Goal: Register for event/course

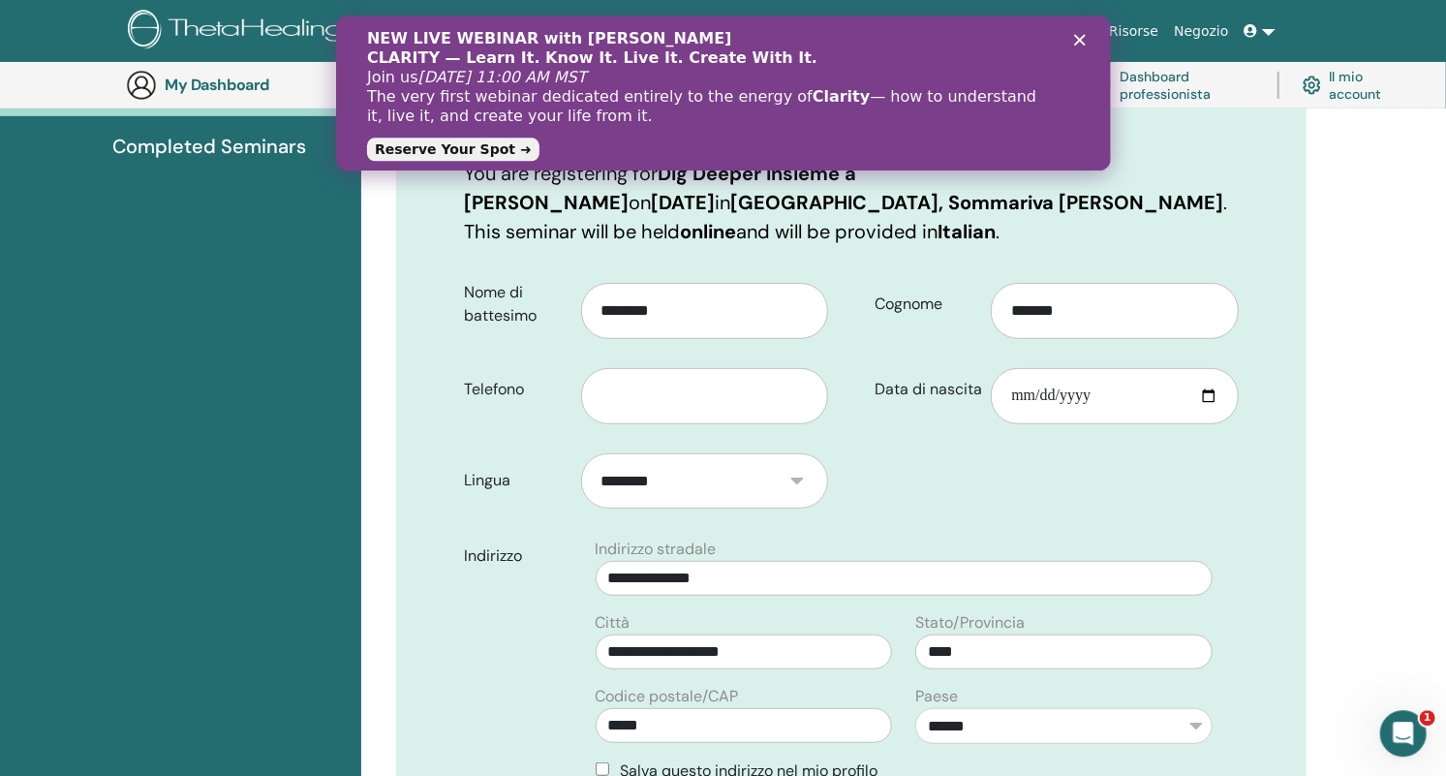
scroll to position [261, 0]
click at [1024, 387] on input "Data di nascita" at bounding box center [1115, 394] width 248 height 56
type input "**********"
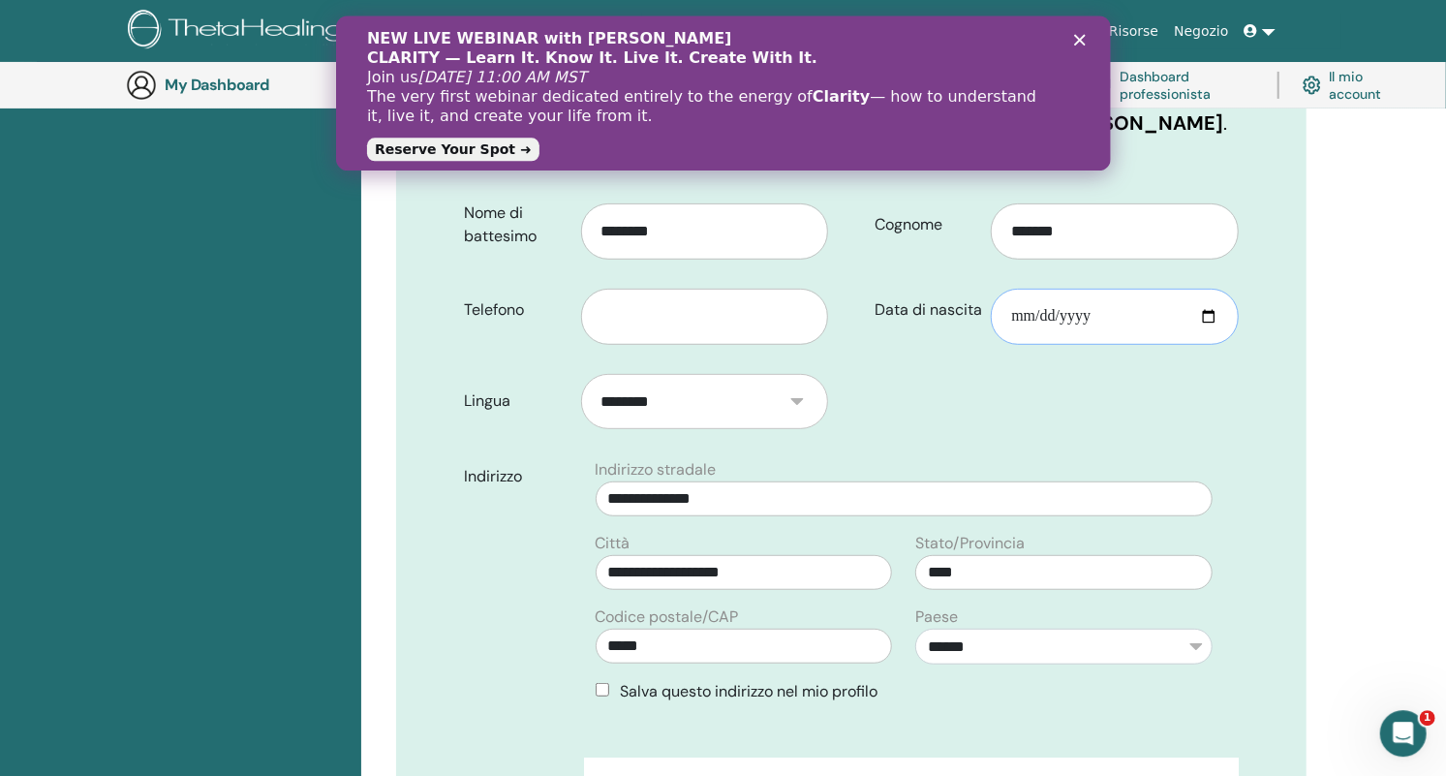
scroll to position [341, 0]
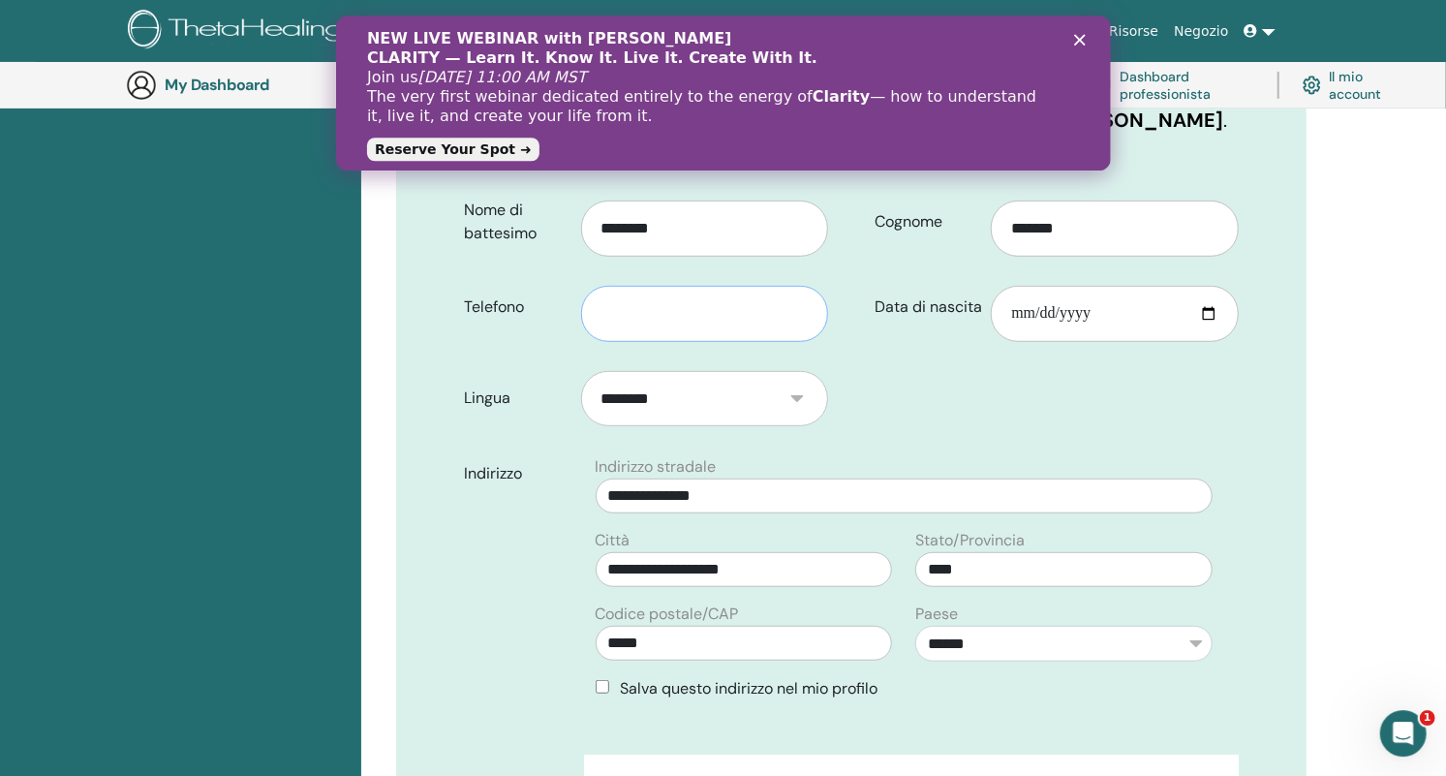
click at [663, 314] on input "text" at bounding box center [705, 314] width 248 height 56
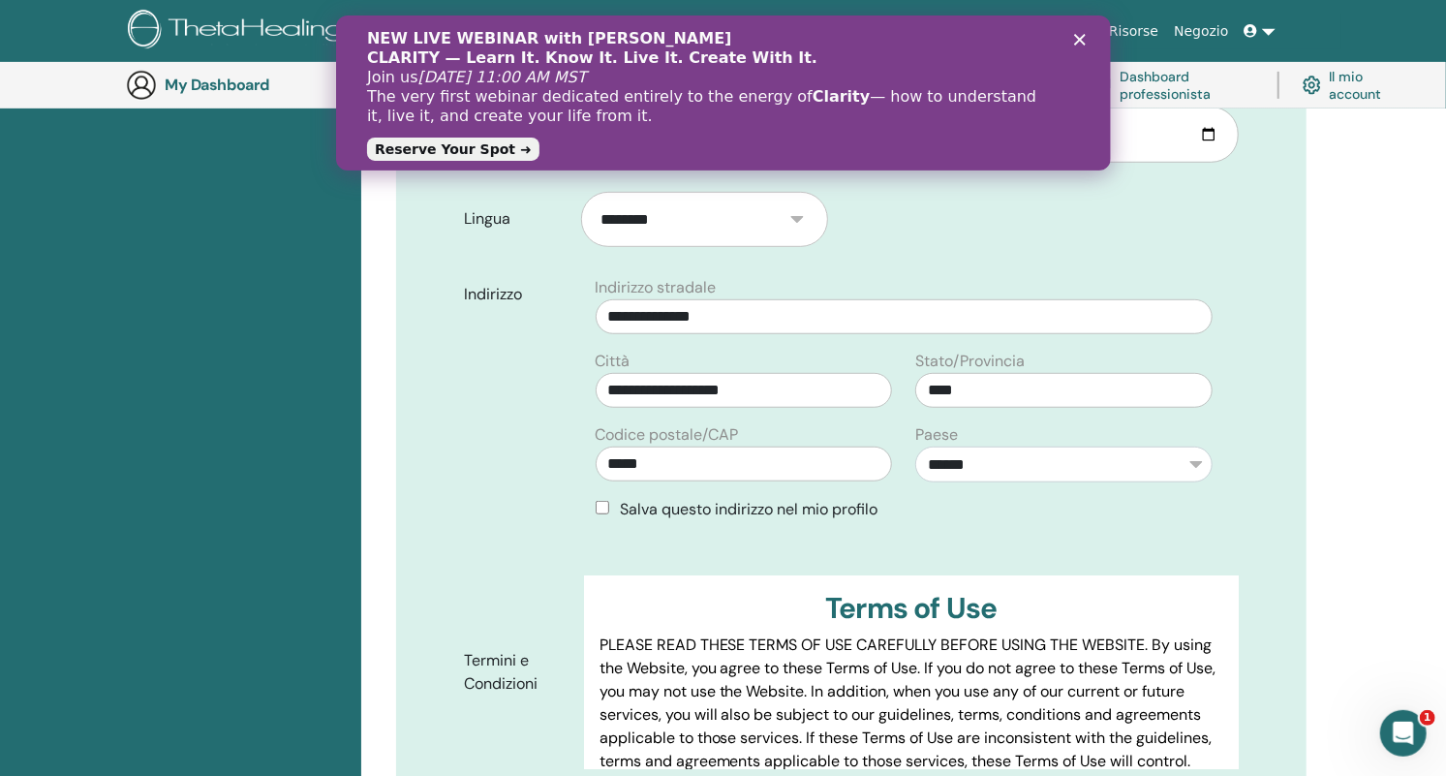
scroll to position [520, 0]
type input "**********"
click at [612, 505] on div "Salva questo indirizzo nel mio profilo" at bounding box center [904, 509] width 617 height 23
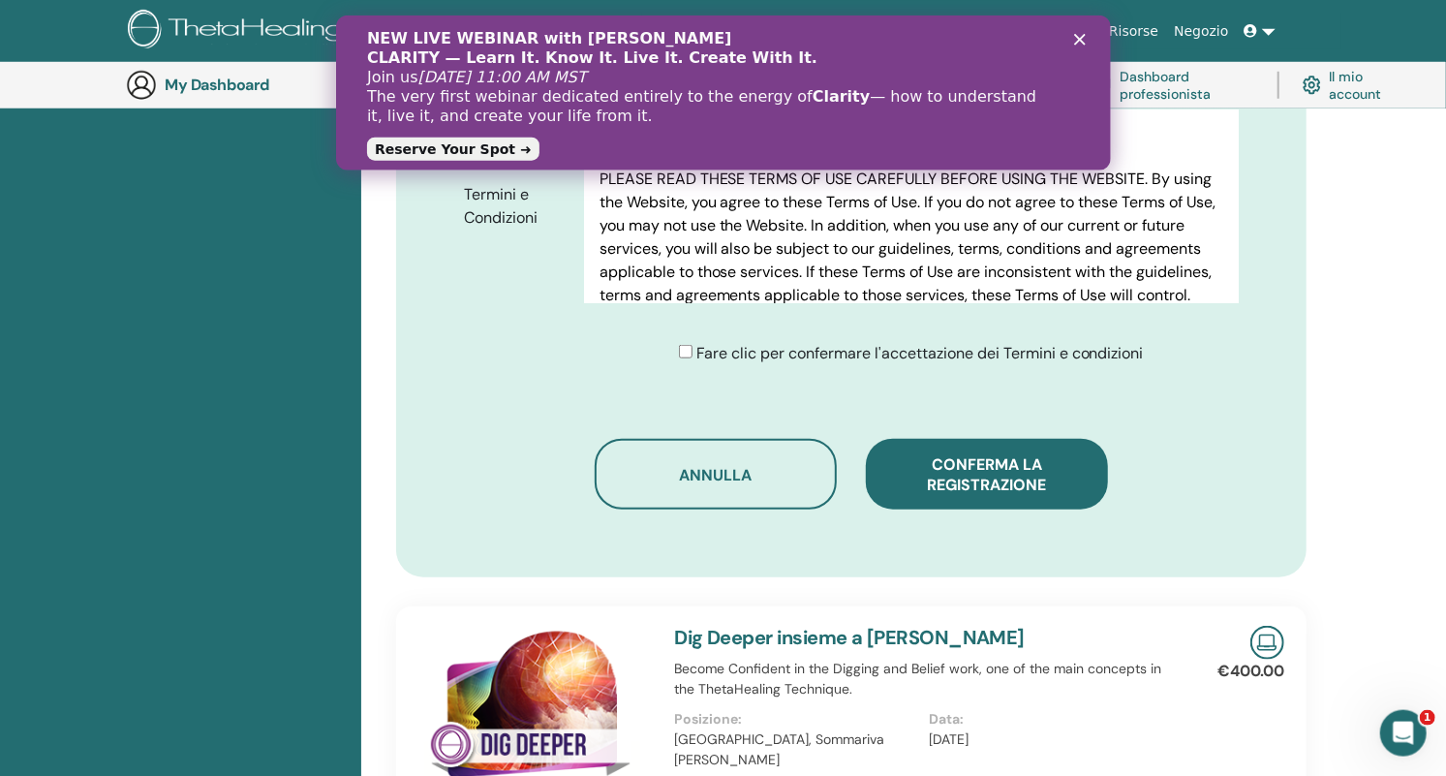
scroll to position [1155, 0]
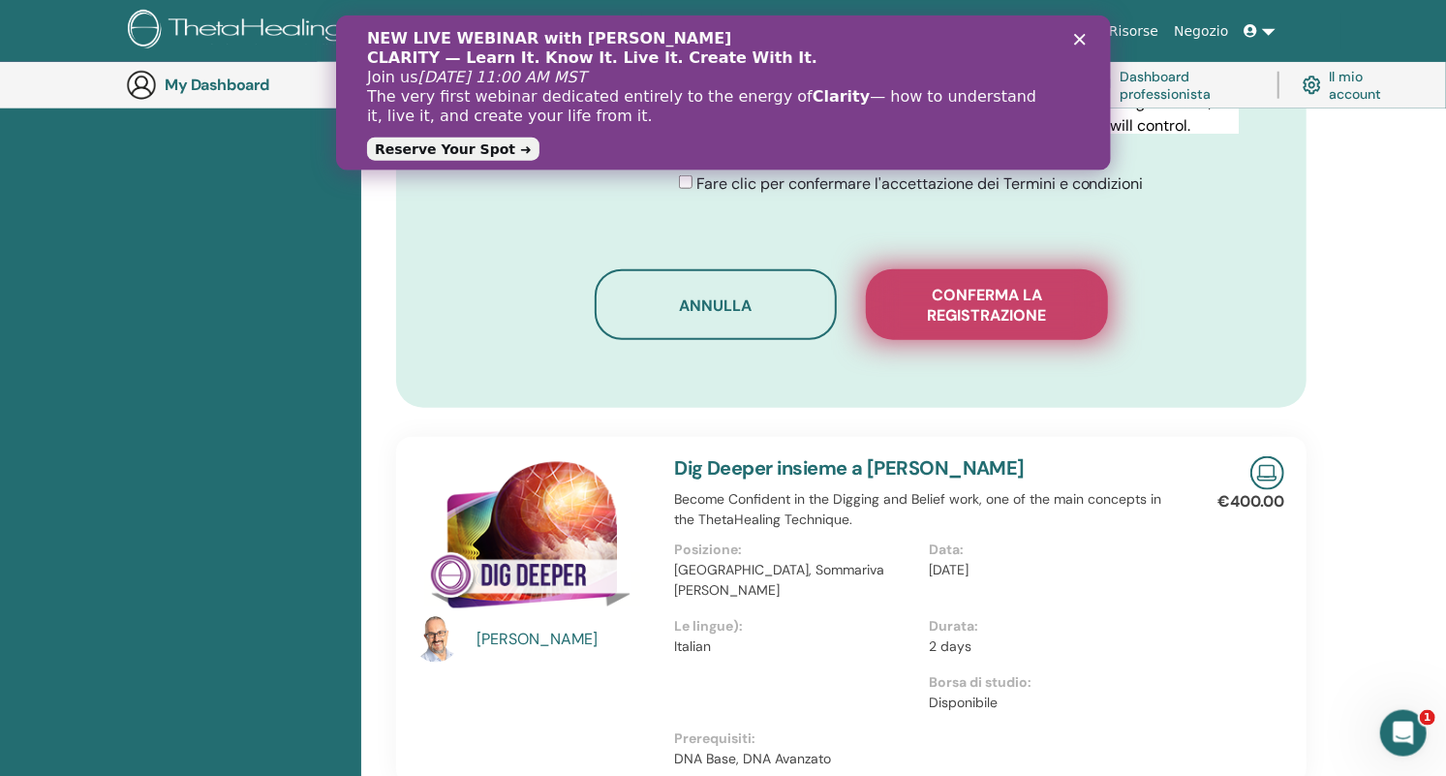
click at [1005, 288] on span "Conferma la registrazione" at bounding box center [987, 305] width 194 height 41
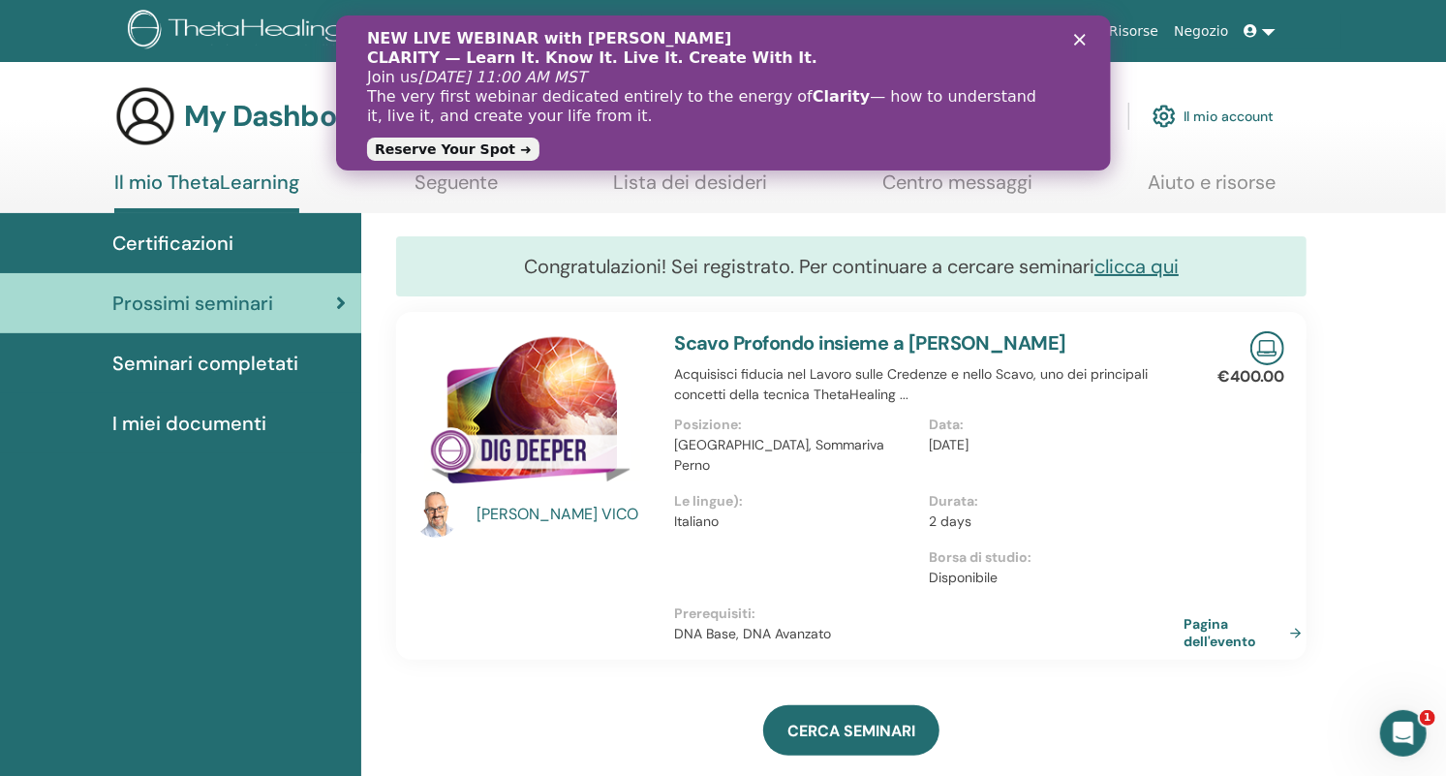
click at [1074, 36] on icon "Chiudi" at bounding box center [1079, 40] width 12 height 12
